Goal: Task Accomplishment & Management: Manage account settings

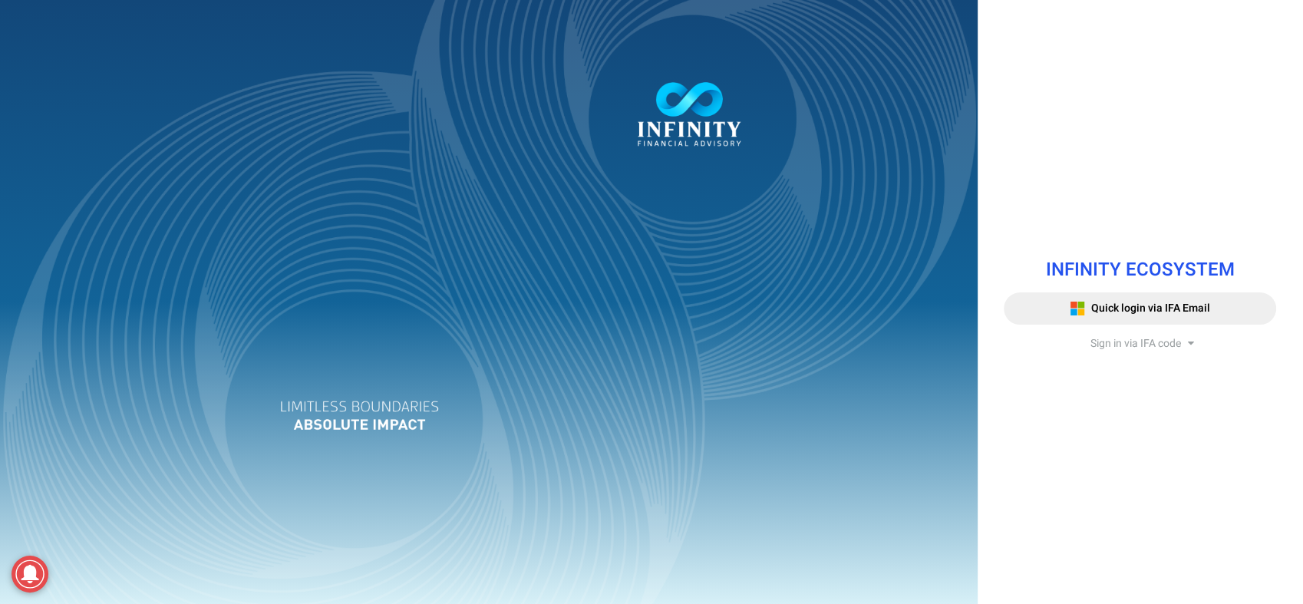
click at [1124, 338] on span "Sign in via IFA code" at bounding box center [1135, 343] width 91 height 16
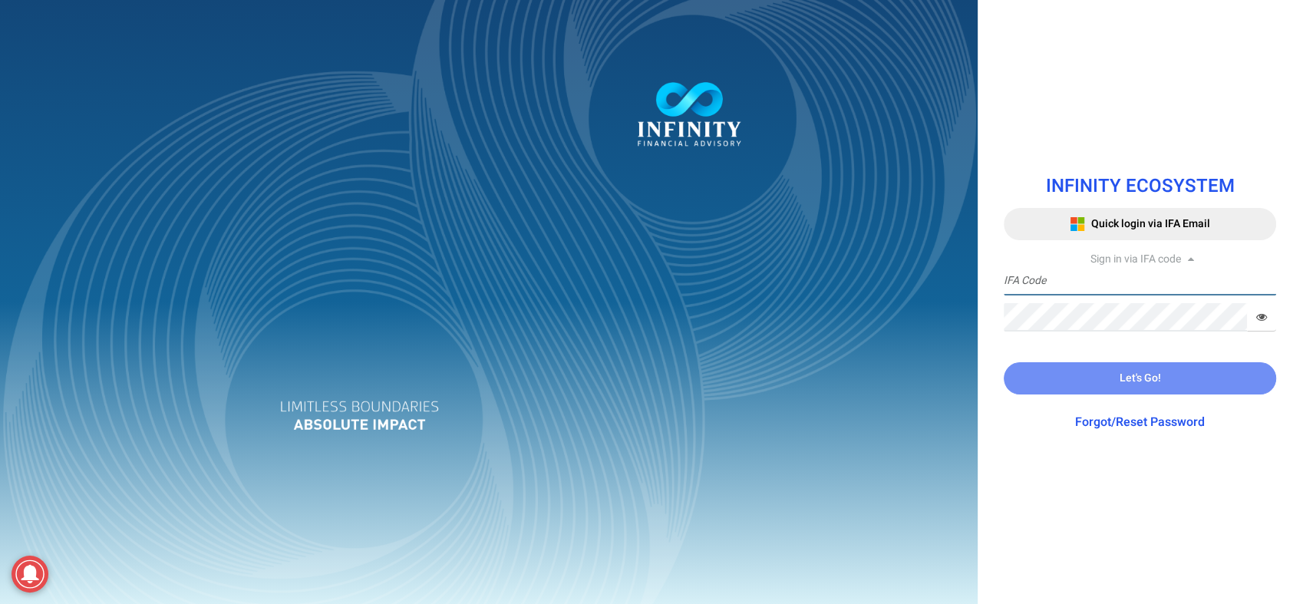
click at [1081, 279] on input "text" at bounding box center [1139, 281] width 272 height 28
type input "TRACE3"
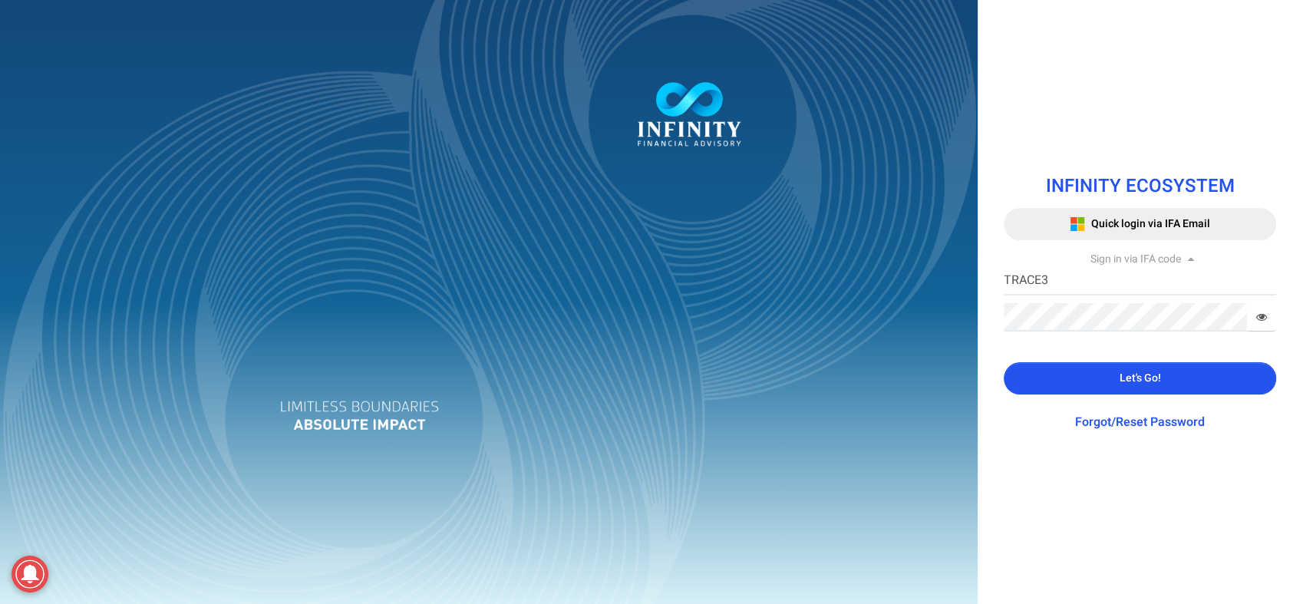
click at [1031, 374] on button "Let's Go!" at bounding box center [1139, 378] width 272 height 32
